Goal: Obtain resource: Obtain resource

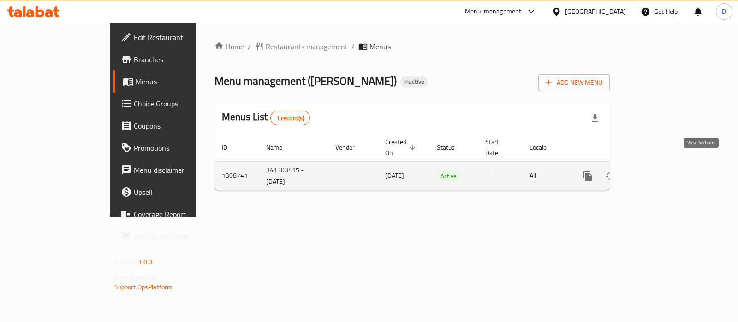
click at [660, 171] on icon "enhanced table" at bounding box center [654, 176] width 11 height 11
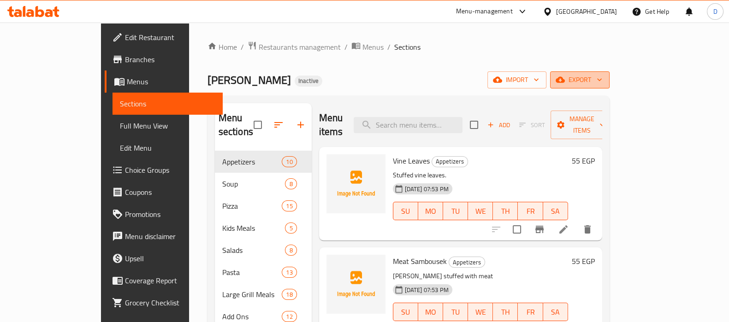
click at [602, 74] on span "export" at bounding box center [580, 80] width 45 height 12
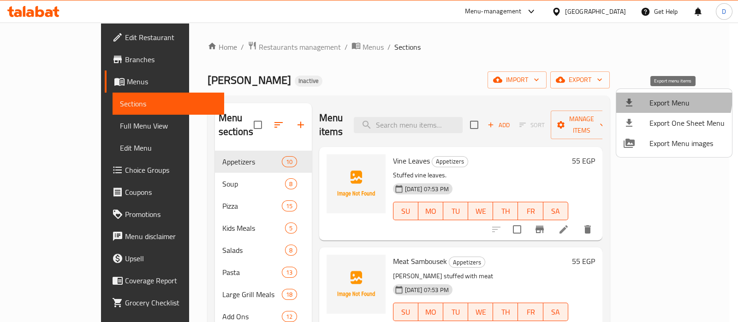
click at [662, 97] on span "Export Menu" at bounding box center [686, 102] width 75 height 11
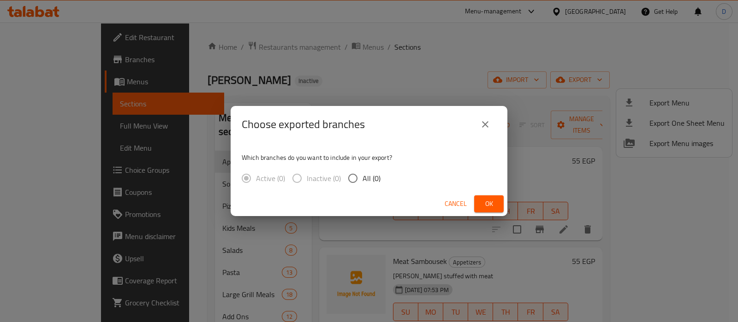
click at [371, 182] on span "All (0)" at bounding box center [371, 178] width 18 height 11
click at [362, 182] on input "All (0)" at bounding box center [352, 178] width 19 height 19
radio input "true"
click at [487, 200] on span "Ok" at bounding box center [488, 204] width 15 height 12
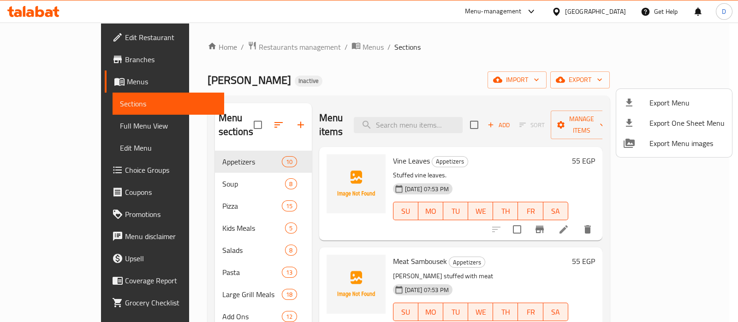
click at [47, 123] on div at bounding box center [369, 161] width 738 height 322
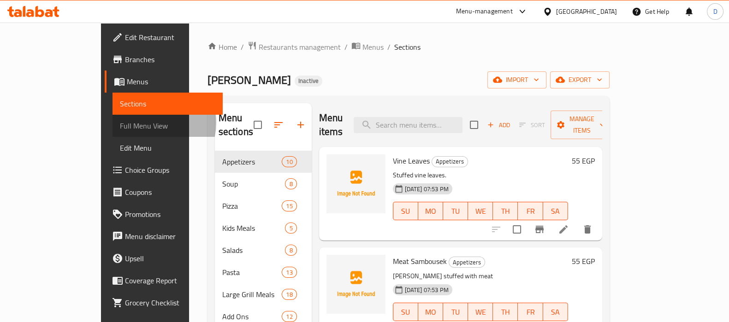
click at [120, 123] on span "Full Menu View" at bounding box center [167, 125] width 95 height 11
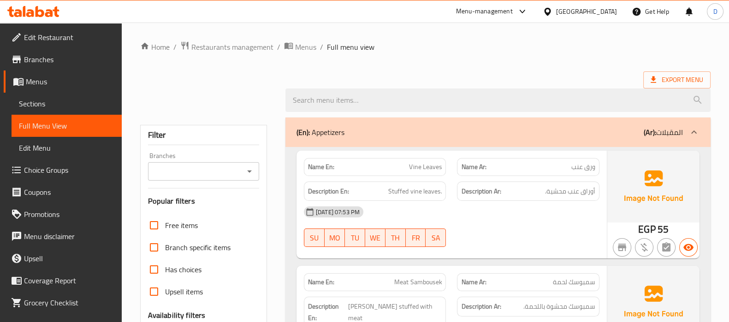
scroll to position [164, 0]
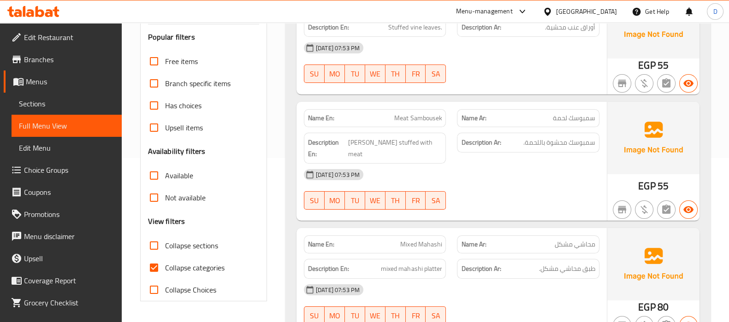
click at [170, 270] on span "Collapse categories" at bounding box center [194, 267] width 59 height 11
click at [165, 270] on input "Collapse categories" at bounding box center [154, 268] width 22 height 22
checkbox input "false"
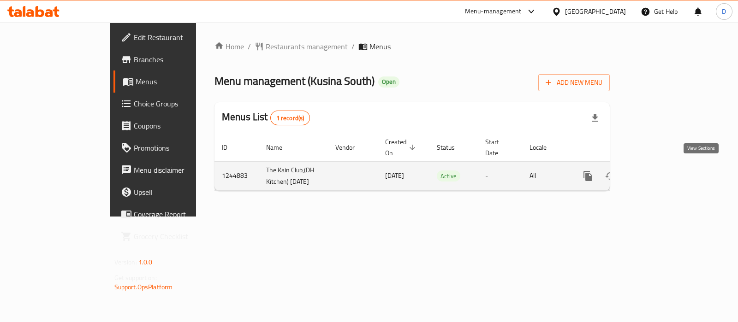
click at [660, 171] on icon "enhanced table" at bounding box center [654, 176] width 11 height 11
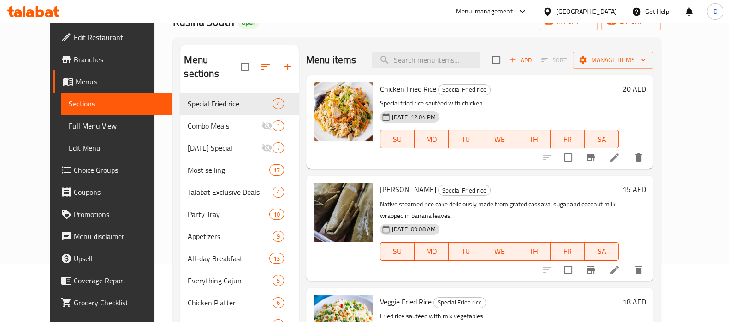
scroll to position [21, 0]
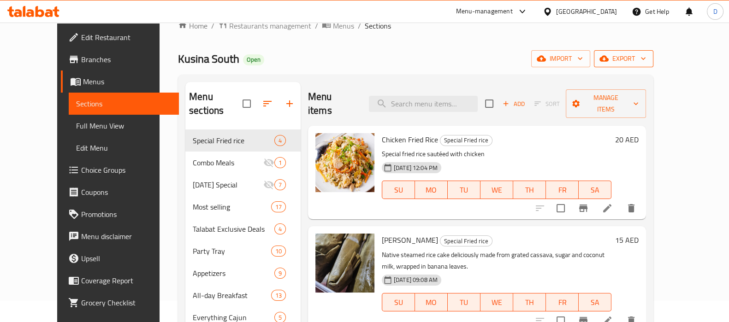
click at [646, 57] on span "export" at bounding box center [623, 59] width 45 height 12
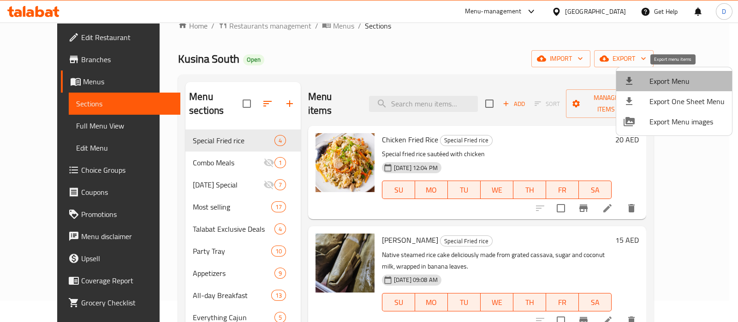
click at [675, 76] on span "Export Menu" at bounding box center [686, 81] width 75 height 11
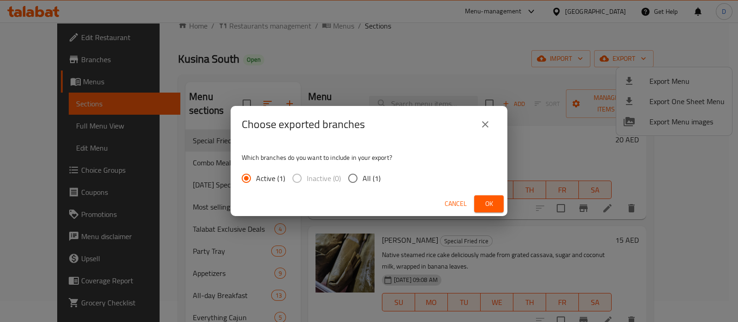
click at [350, 185] on input "All (1)" at bounding box center [352, 178] width 19 height 19
radio input "true"
click at [478, 199] on button "Ok" at bounding box center [489, 204] width 30 height 17
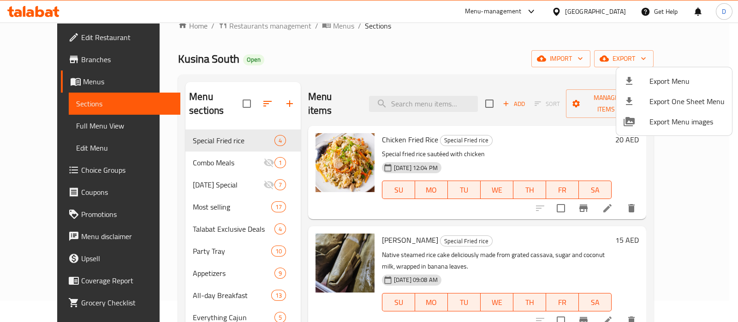
click at [61, 126] on div at bounding box center [369, 161] width 738 height 322
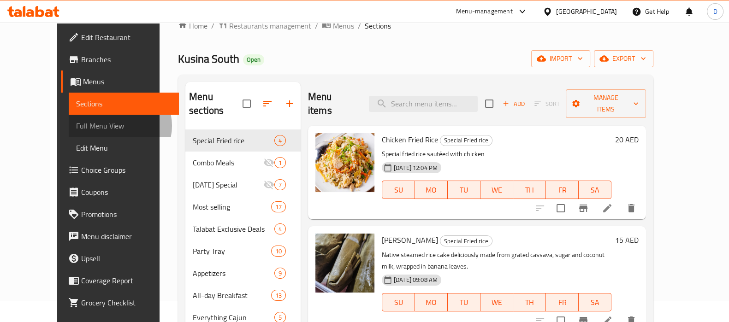
click at [76, 126] on span "Full Menu View" at bounding box center [123, 125] width 95 height 11
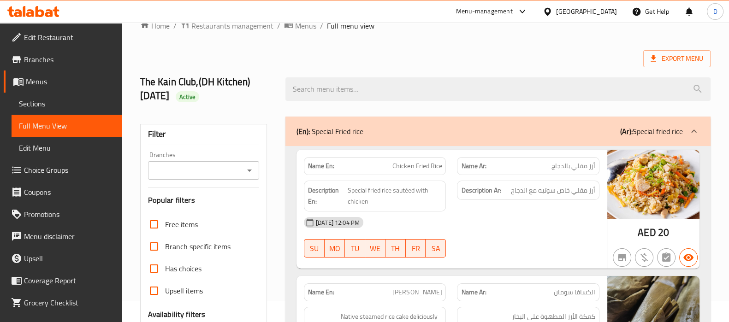
scroll to position [147, 0]
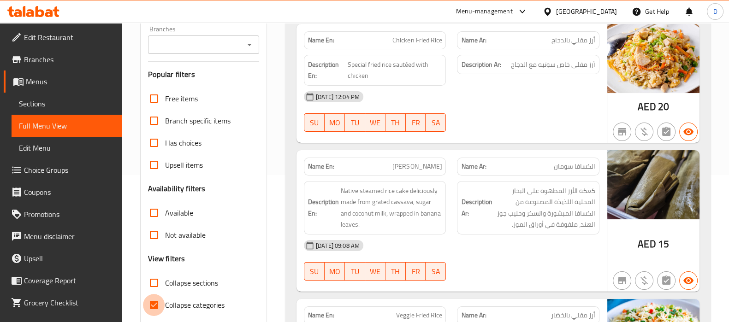
click at [160, 308] on input "Collapse categories" at bounding box center [154, 305] width 22 height 22
checkbox input "false"
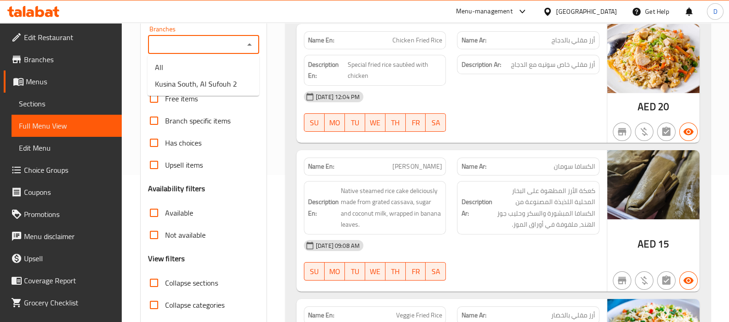
click at [201, 47] on input "Branches" at bounding box center [196, 44] width 90 height 13
click at [197, 86] on span "Kusina South, Al Sufouh 2" at bounding box center [196, 83] width 82 height 11
type input "Kusina South, Al Sufouh 2"
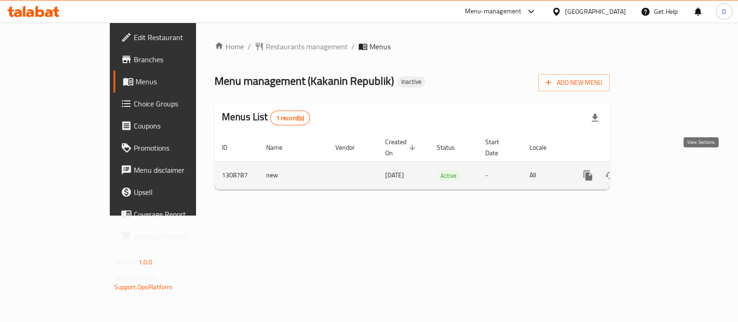
click at [665, 165] on link "enhanced table" at bounding box center [654, 176] width 22 height 22
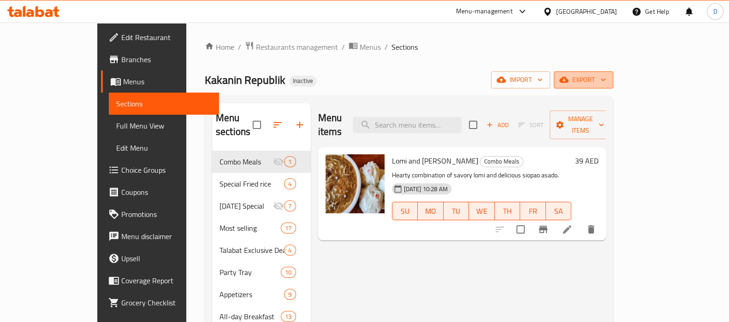
click at [569, 77] on icon "button" at bounding box center [563, 79] width 9 height 9
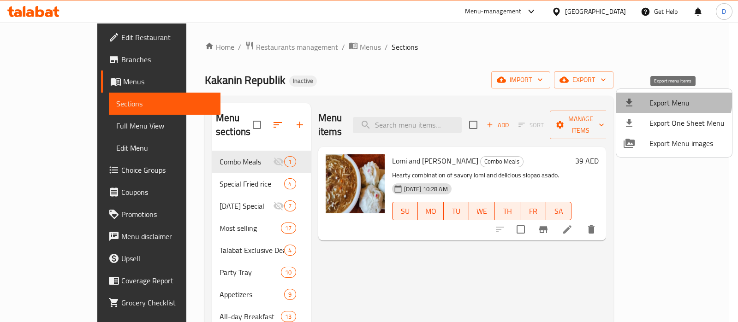
click at [657, 97] on span "Export Menu" at bounding box center [686, 102] width 75 height 11
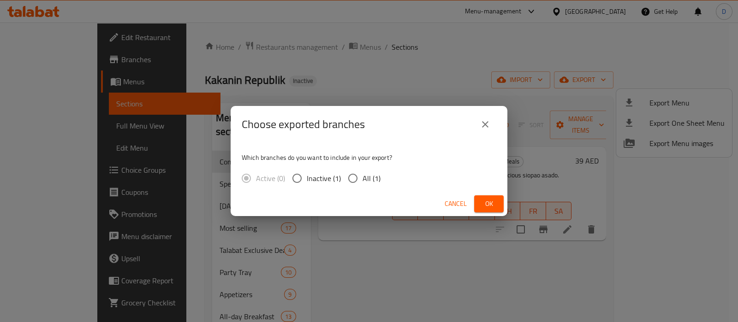
click at [370, 178] on span "All (1)" at bounding box center [371, 178] width 18 height 11
click at [362, 178] on input "All (1)" at bounding box center [352, 178] width 19 height 19
radio input "true"
click at [490, 205] on span "Ok" at bounding box center [488, 204] width 15 height 12
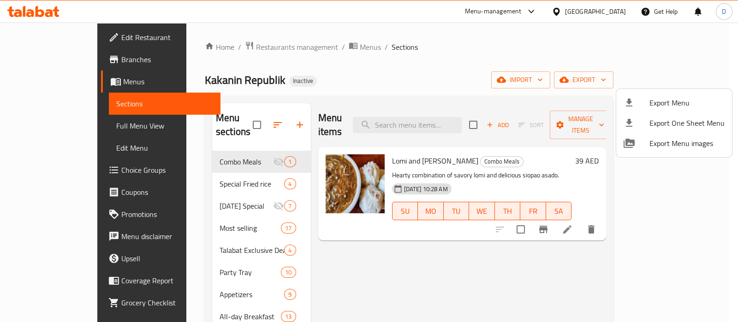
click at [47, 127] on div at bounding box center [369, 161] width 738 height 322
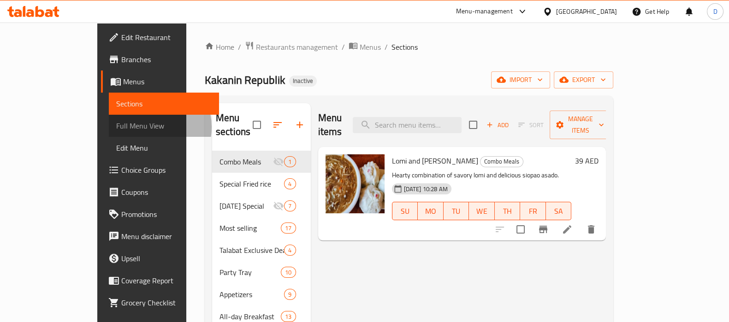
click at [116, 127] on span "Full Menu View" at bounding box center [163, 125] width 95 height 11
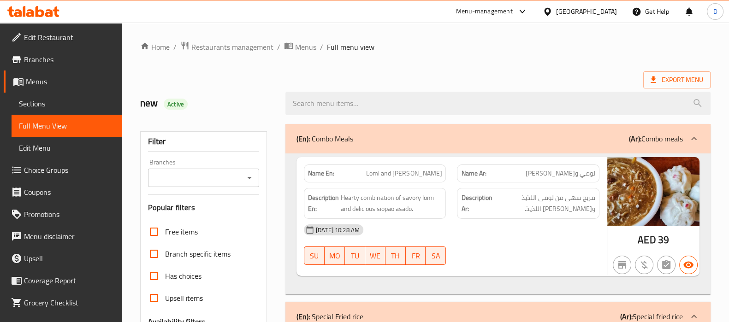
scroll to position [42, 0]
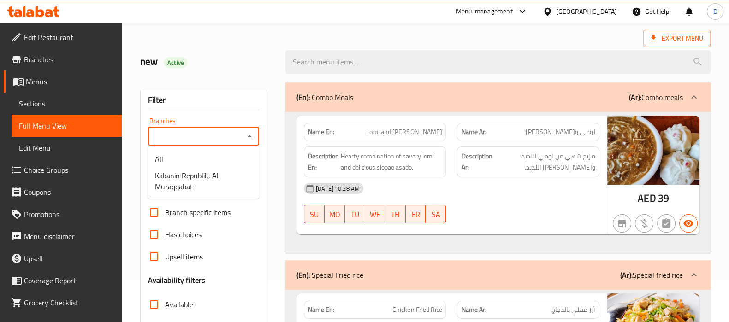
click at [176, 132] on input "Branches" at bounding box center [196, 136] width 90 height 13
click at [185, 178] on span "Kakanin Republik, Al Muraqqabat" at bounding box center [203, 181] width 97 height 22
type input "Kakanin Republik, Al Muraqqabat"
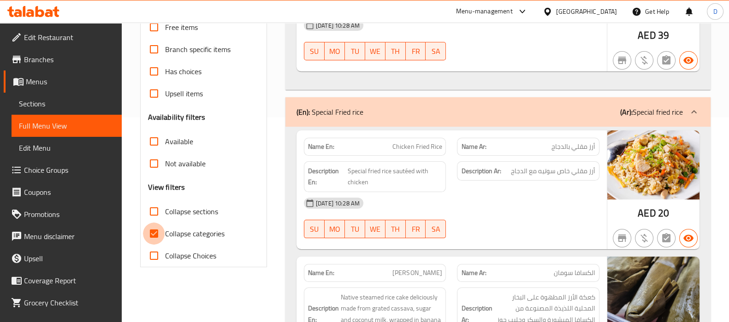
click at [160, 233] on input "Collapse categories" at bounding box center [154, 234] width 22 height 22
checkbox input "false"
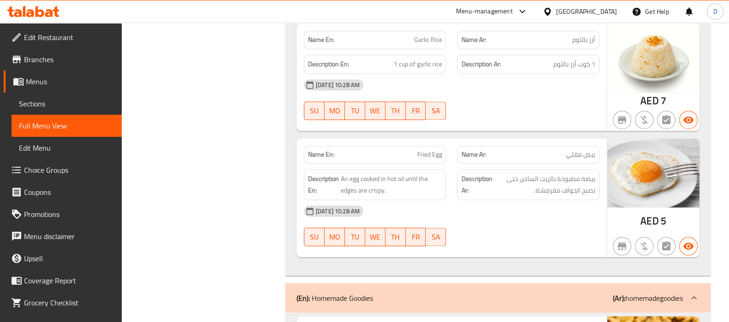
scroll to position [19393, 0]
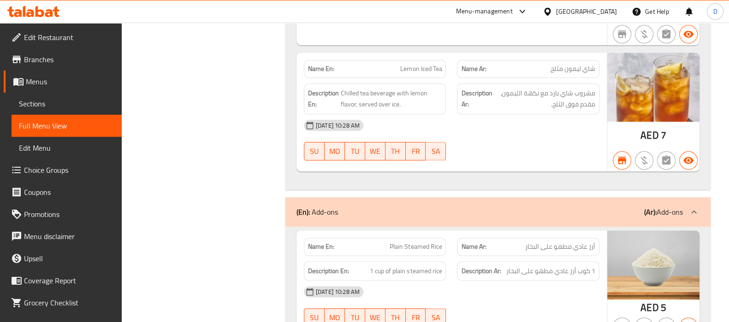
scroll to position [18959, 0]
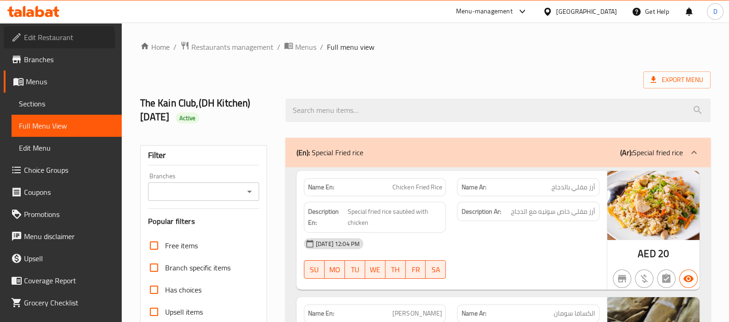
click at [53, 40] on span "Edit Restaurant" at bounding box center [69, 37] width 90 height 11
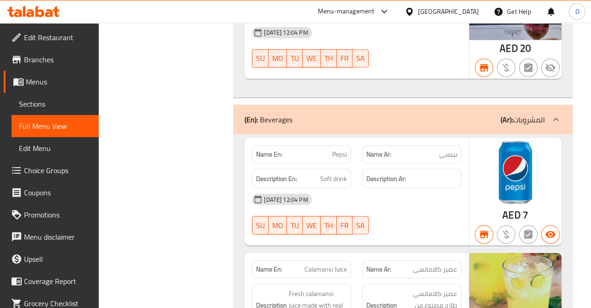
scroll to position [20248, 0]
copy span "Cold Milo"
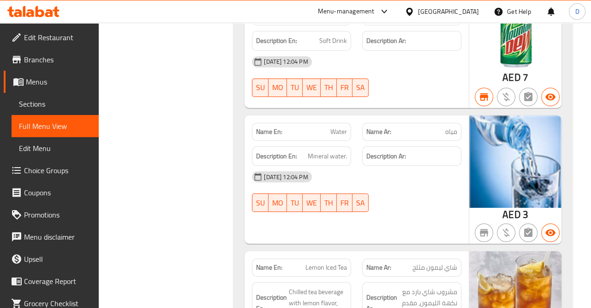
scroll to position [21679, 0]
